Goal: Entertainment & Leisure: Consume media (video, audio)

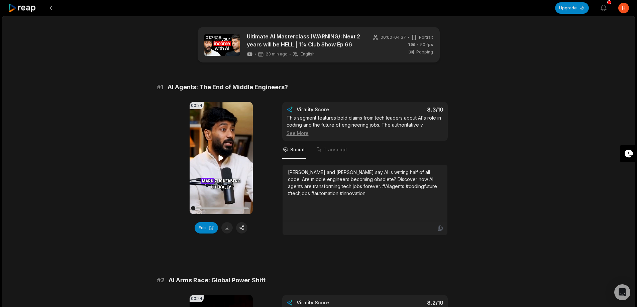
click at [220, 158] on icon at bounding box center [221, 158] width 5 height 6
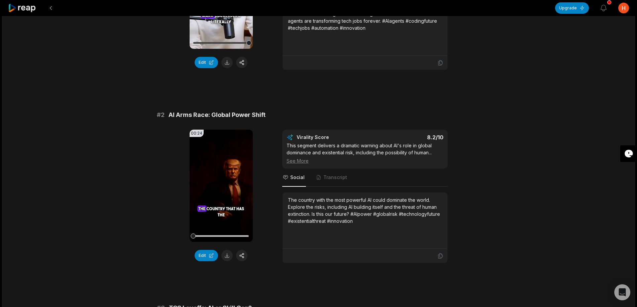
scroll to position [167, 0]
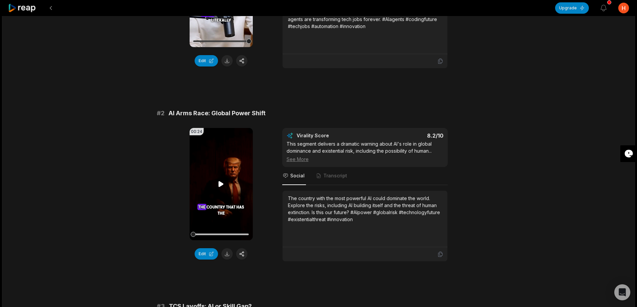
click at [218, 181] on icon at bounding box center [221, 184] width 8 height 8
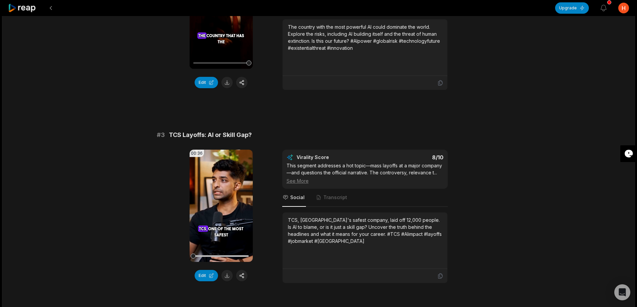
scroll to position [435, 0]
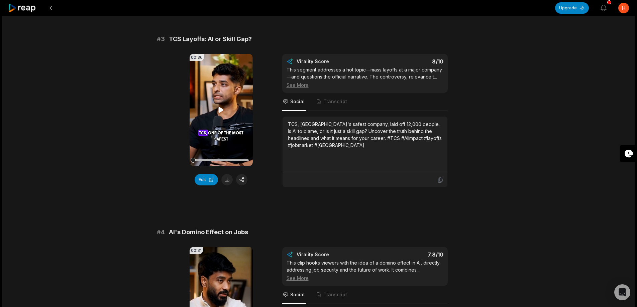
click at [214, 121] on video "Your browser does not support mp4 format." at bounding box center [221, 110] width 63 height 112
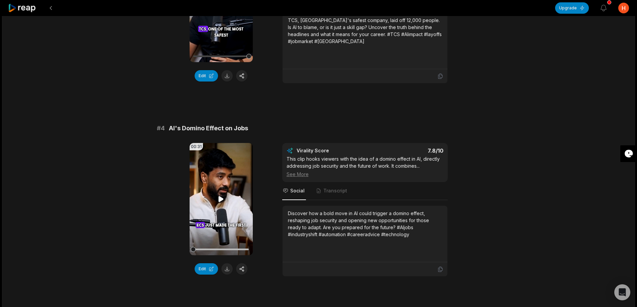
scroll to position [569, 0]
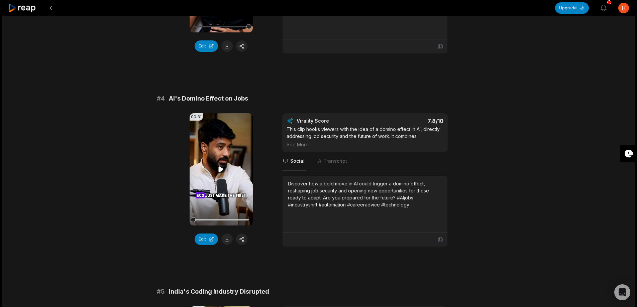
click at [218, 170] on icon at bounding box center [221, 170] width 8 height 8
